Goal: Information Seeking & Learning: Learn about a topic

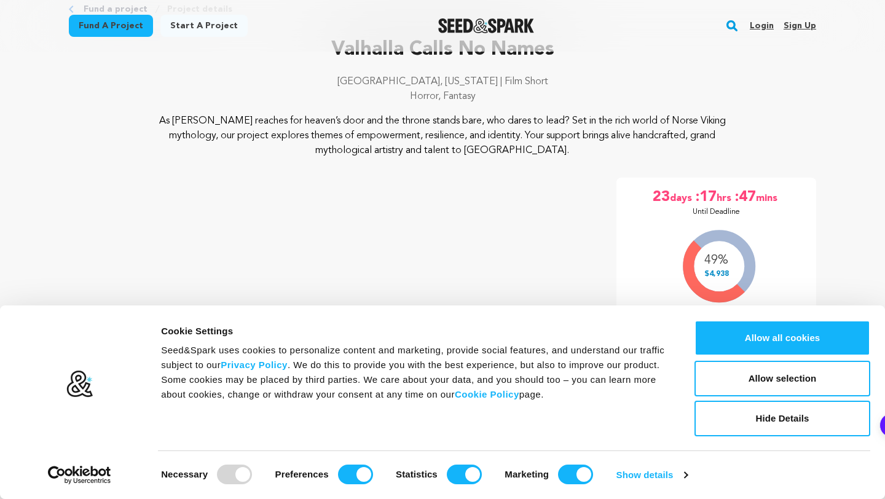
scroll to position [78, 0]
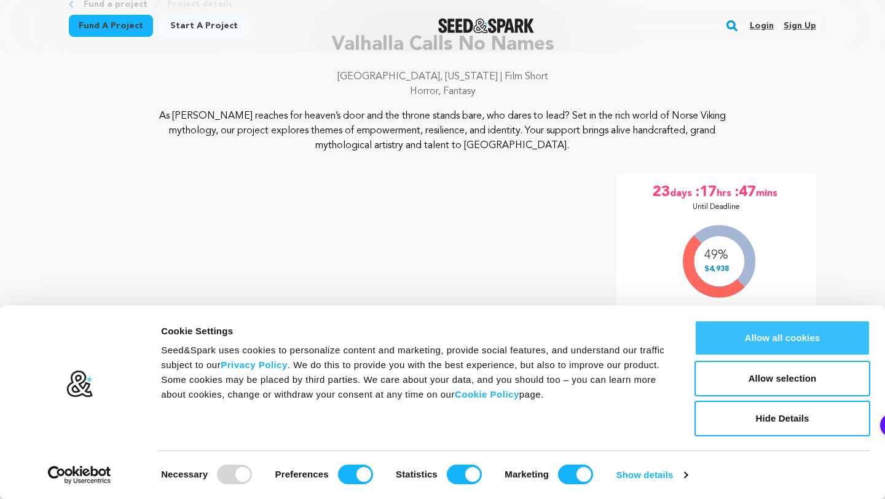
click at [721, 333] on button "Allow all cookies" at bounding box center [783, 338] width 176 height 36
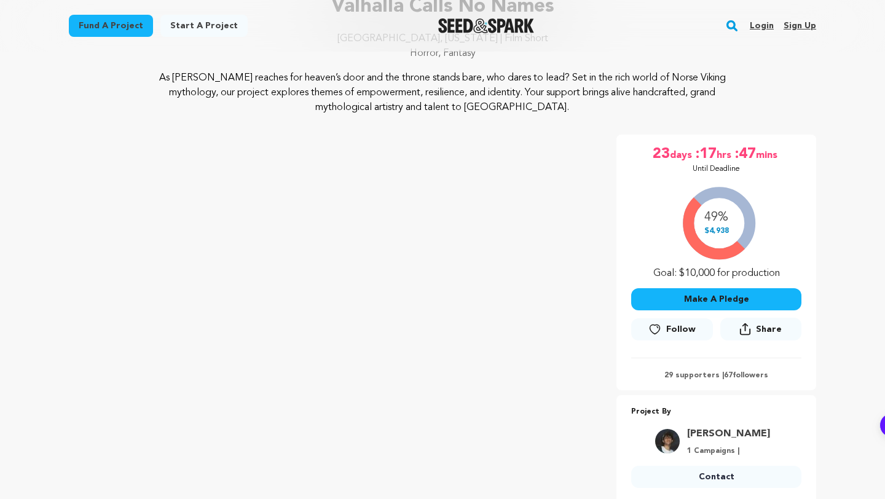
scroll to position [122, 0]
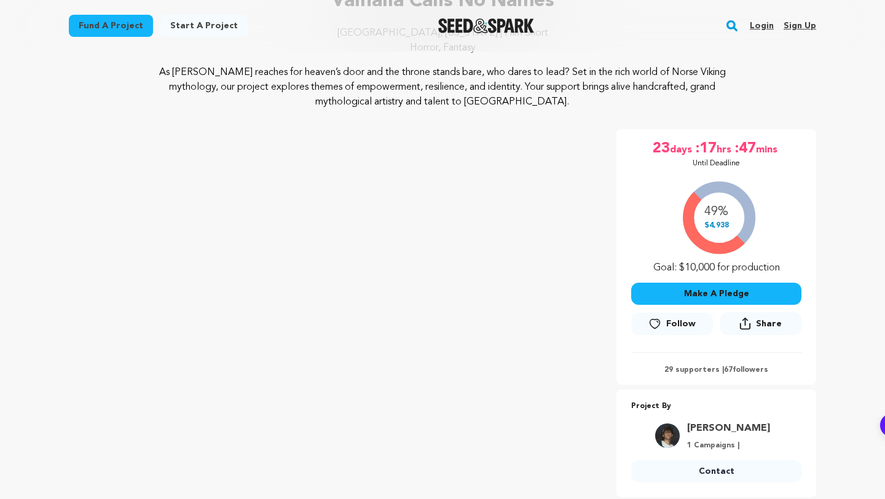
click at [682, 369] on p "29 supporters | 67 followers" at bounding box center [716, 370] width 170 height 10
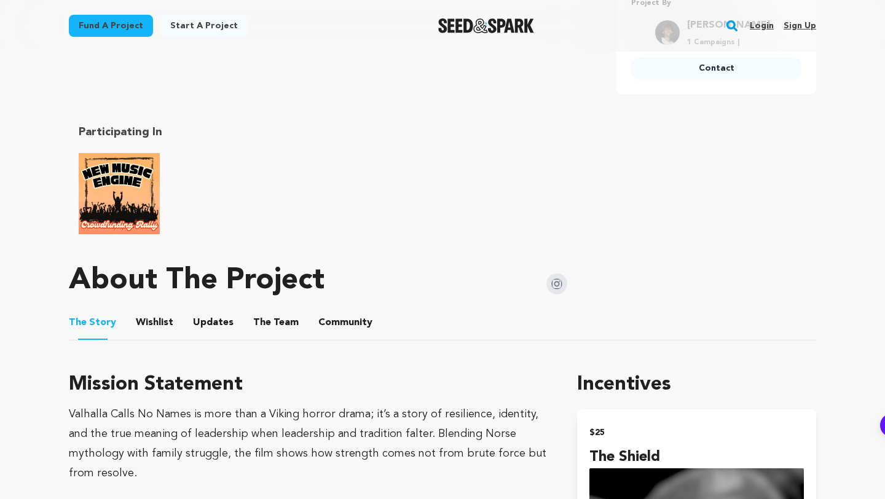
scroll to position [529, 0]
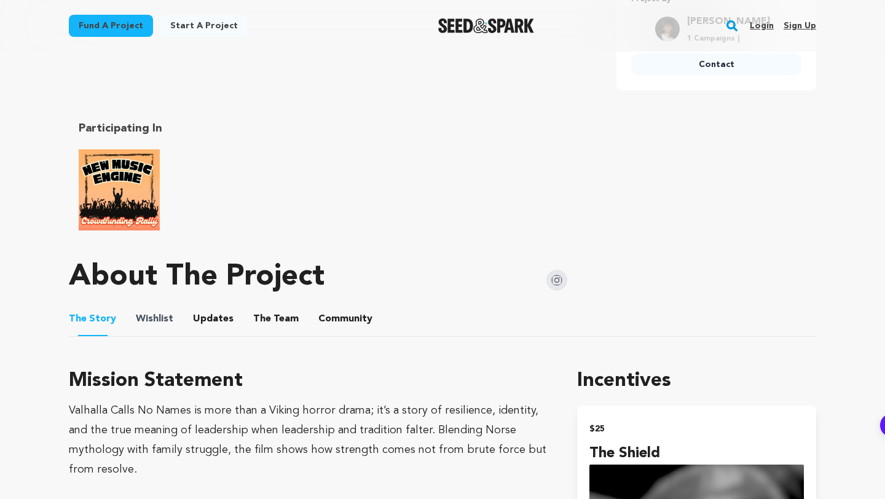
click at [166, 321] on span "Wishlist" at bounding box center [154, 319] width 37 height 15
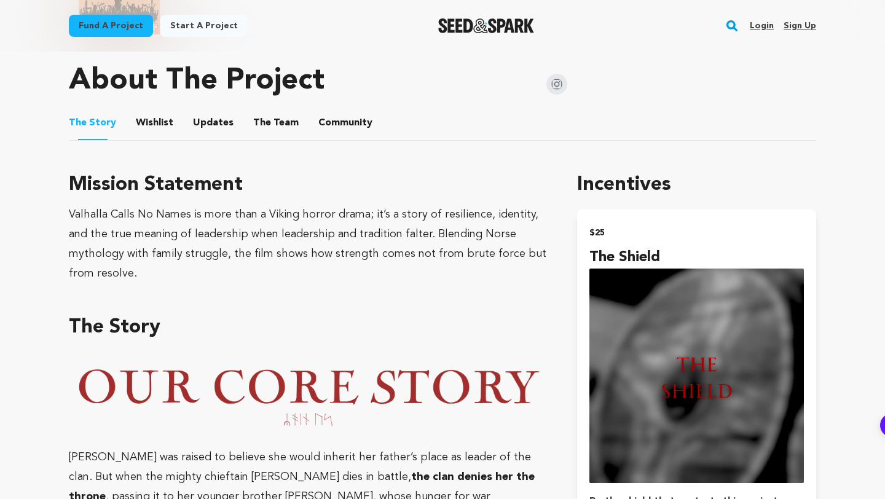
scroll to position [703, 0]
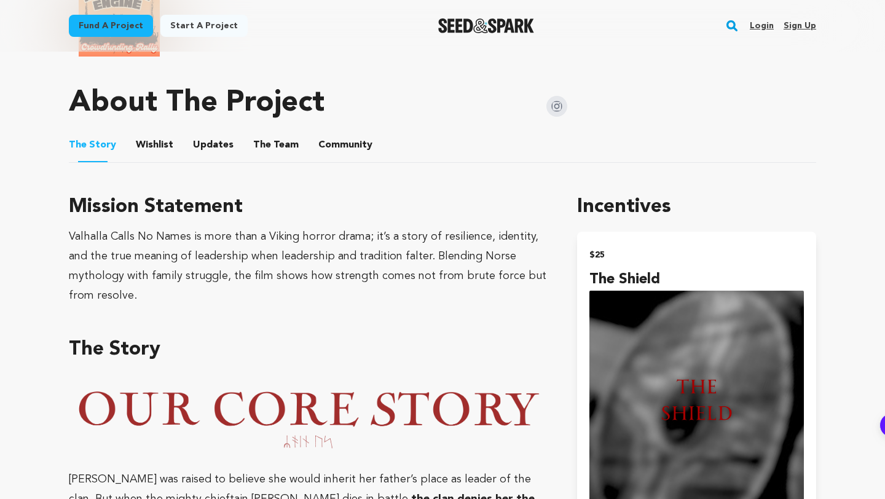
click at [151, 144] on button "Wishlist" at bounding box center [155, 148] width 30 height 30
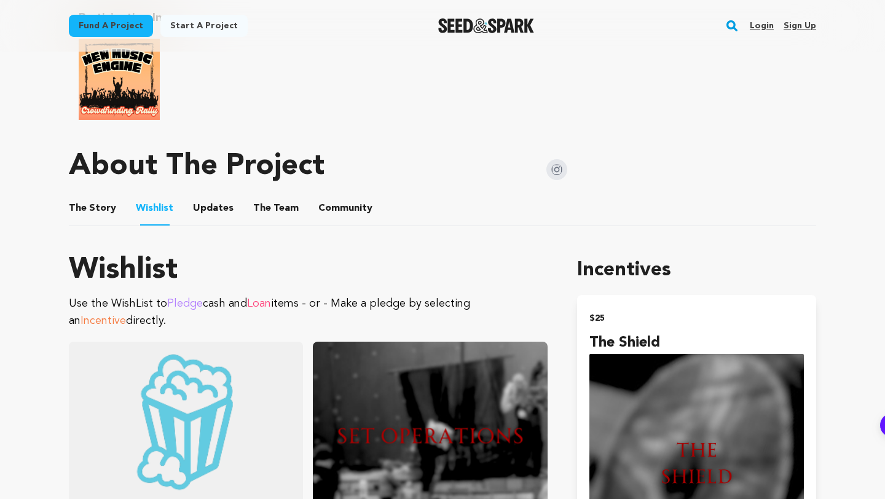
scroll to position [650, 0]
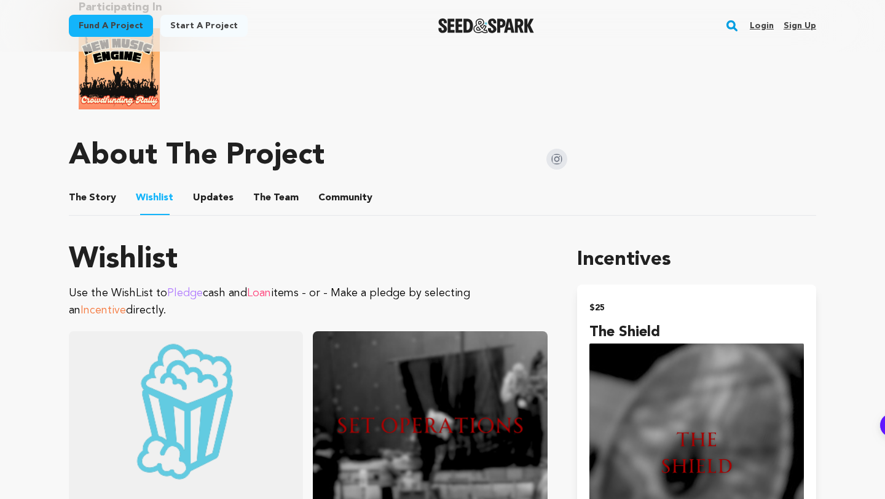
click at [205, 195] on button "Updates" at bounding box center [214, 201] width 30 height 30
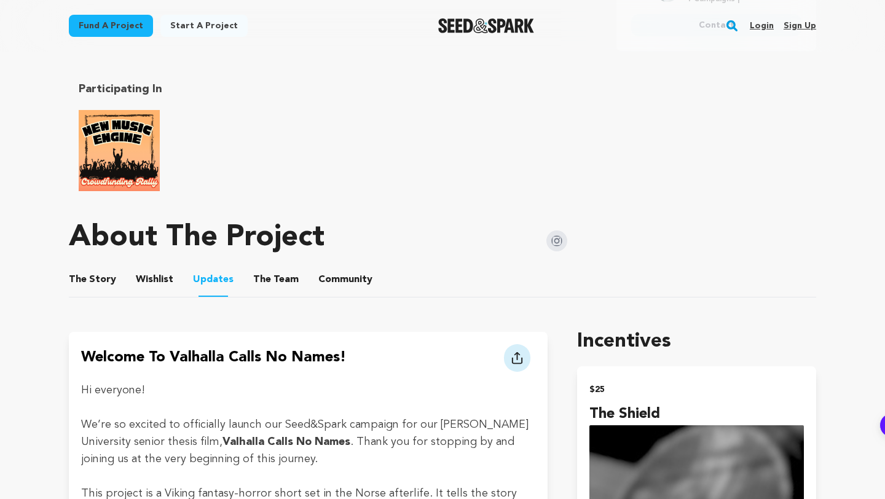
scroll to position [569, 0]
click at [278, 282] on button "The Team" at bounding box center [276, 282] width 30 height 30
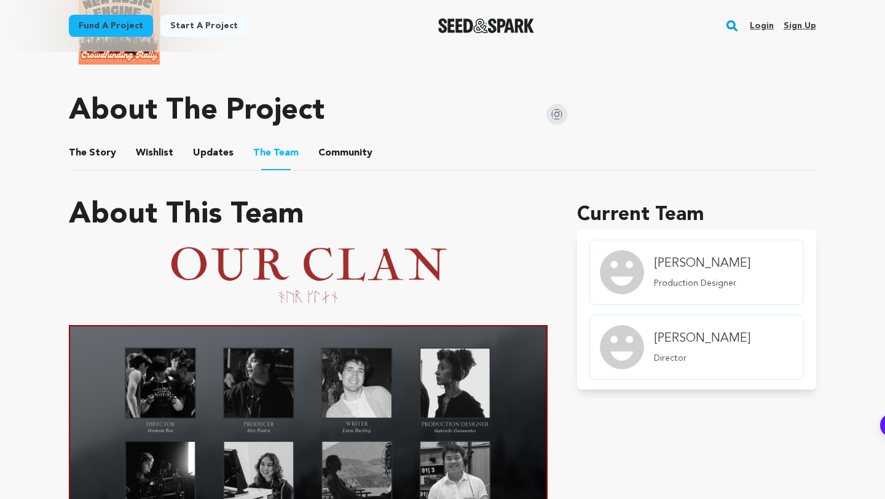
scroll to position [692, 0]
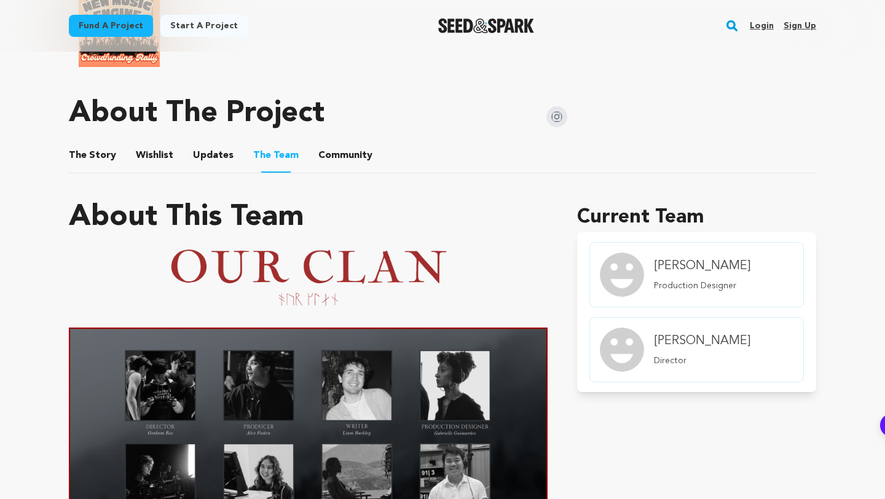
click at [346, 156] on button "Community" at bounding box center [346, 158] width 30 height 30
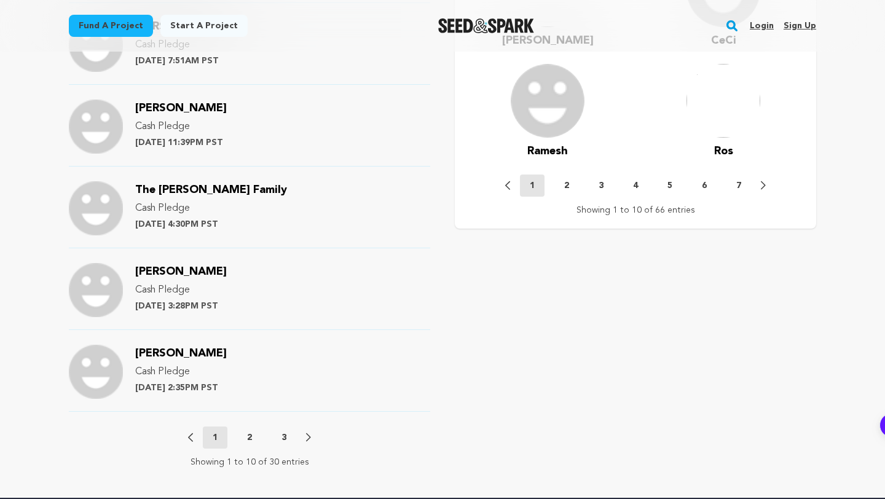
scroll to position [1332, 0]
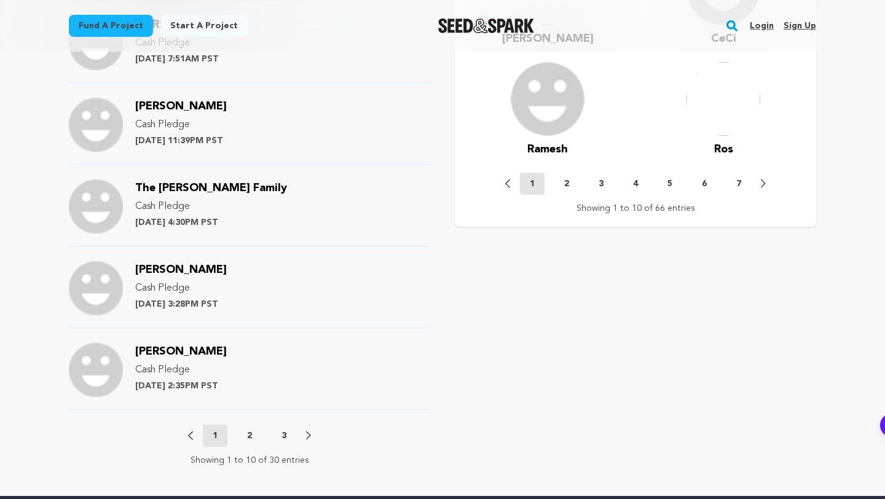
click at [250, 430] on p "2" at bounding box center [249, 436] width 5 height 12
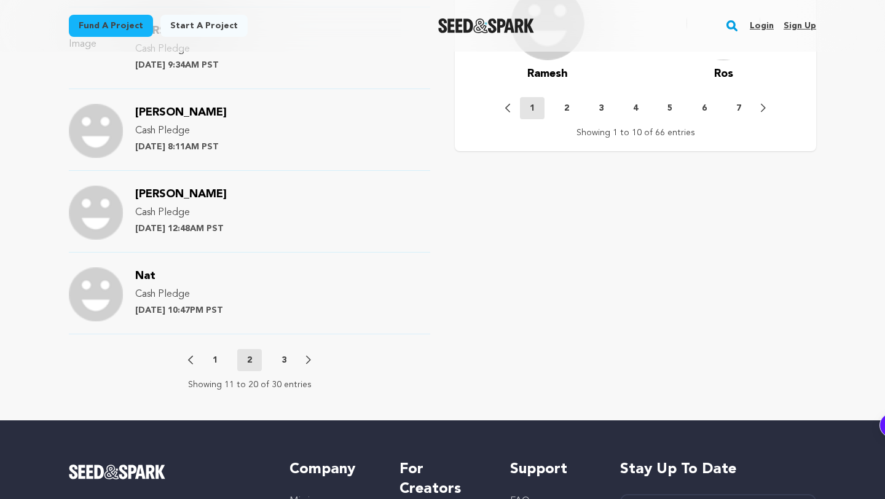
scroll to position [1423, 0]
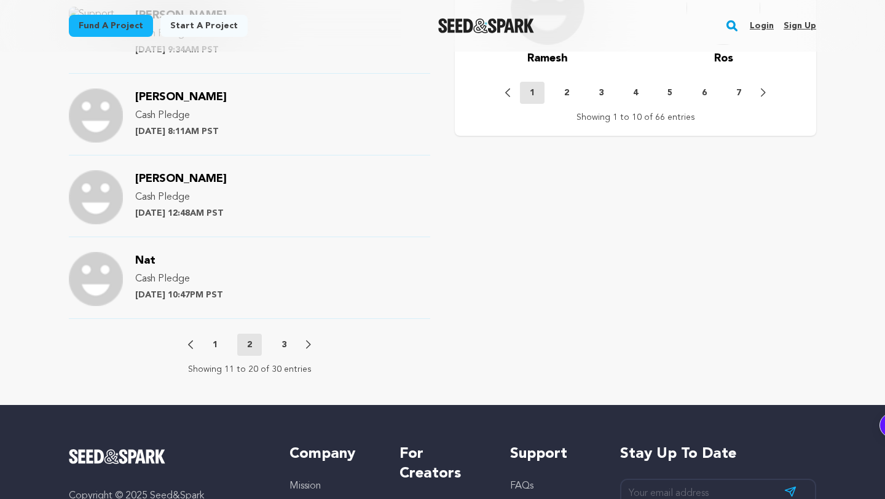
click at [277, 337] on div "Previous 1 2 3 Next" at bounding box center [249, 345] width 123 height 22
click at [281, 344] on button "3" at bounding box center [284, 345] width 25 height 12
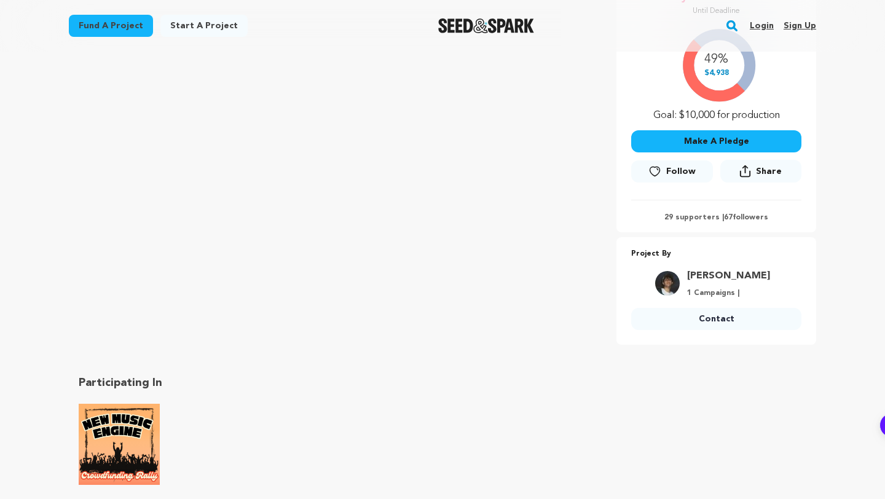
scroll to position [0, 0]
